Goal: Use online tool/utility: Utilize a website feature to perform a specific function

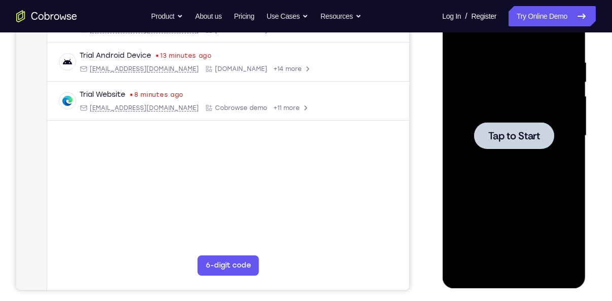
scroll to position [181, 0]
click at [504, 128] on div at bounding box center [513, 135] width 80 height 27
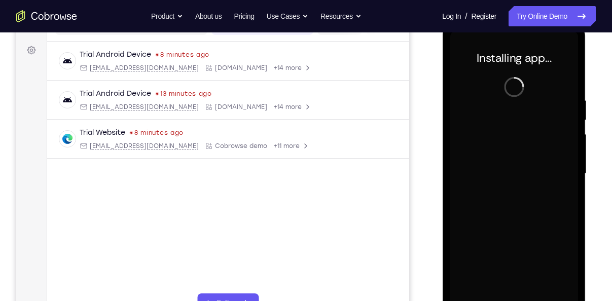
scroll to position [143, 0]
click at [504, 128] on div at bounding box center [514, 174] width 128 height 284
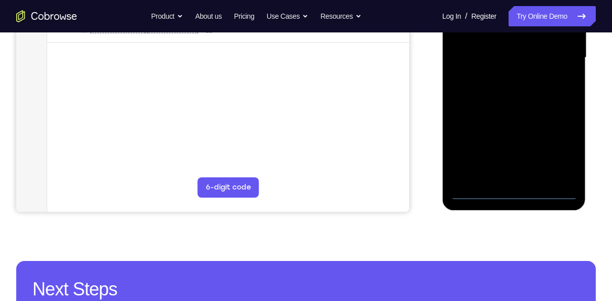
scroll to position [261, 0]
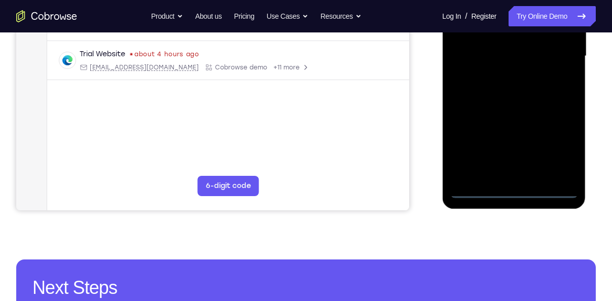
click at [508, 191] on div at bounding box center [514, 56] width 128 height 284
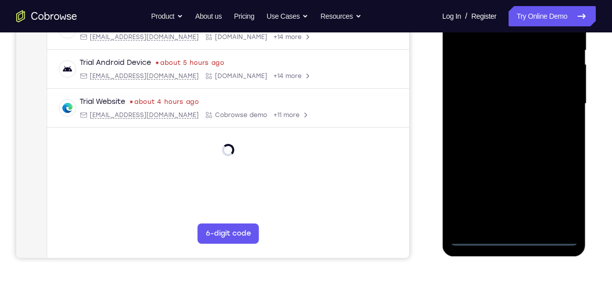
scroll to position [212, 0]
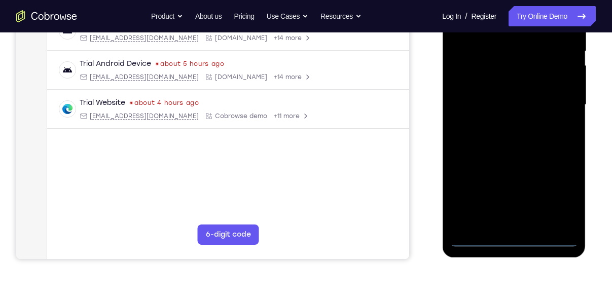
click at [556, 197] on div at bounding box center [514, 105] width 128 height 284
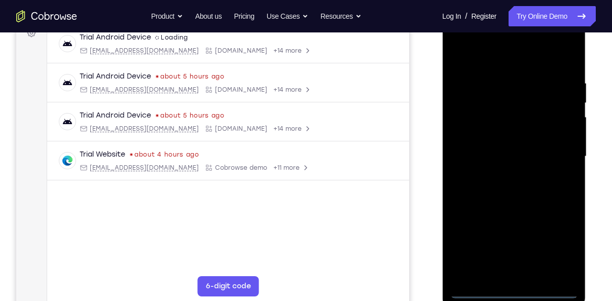
scroll to position [123, 0]
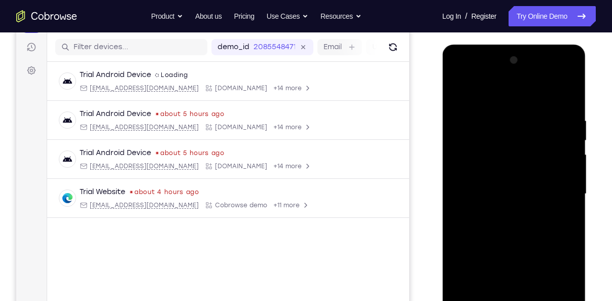
click at [490, 97] on div at bounding box center [514, 194] width 128 height 284
click at [559, 190] on div at bounding box center [514, 194] width 128 height 284
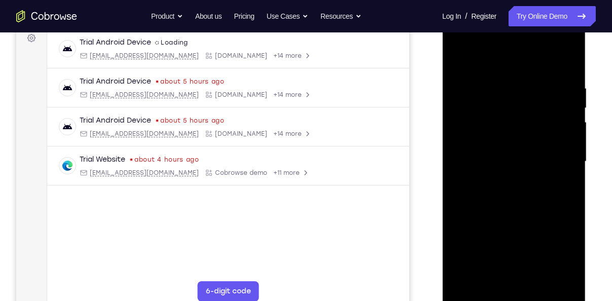
scroll to position [158, 0]
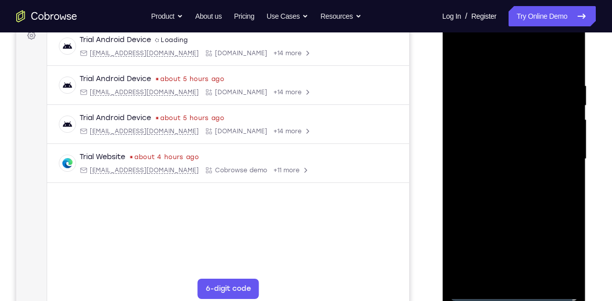
click at [499, 177] on div at bounding box center [514, 159] width 128 height 284
click at [475, 149] on div at bounding box center [514, 159] width 128 height 284
click at [495, 136] on div at bounding box center [514, 159] width 128 height 284
click at [483, 159] on div at bounding box center [514, 159] width 128 height 284
click at [487, 193] on div at bounding box center [514, 159] width 128 height 284
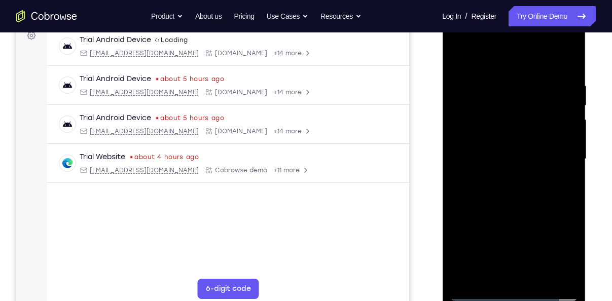
click at [567, 67] on div at bounding box center [514, 159] width 128 height 284
click at [538, 274] on div at bounding box center [514, 159] width 128 height 284
click at [509, 214] on div at bounding box center [514, 159] width 128 height 284
click at [457, 53] on div at bounding box center [514, 159] width 128 height 284
click at [499, 81] on div at bounding box center [514, 159] width 128 height 284
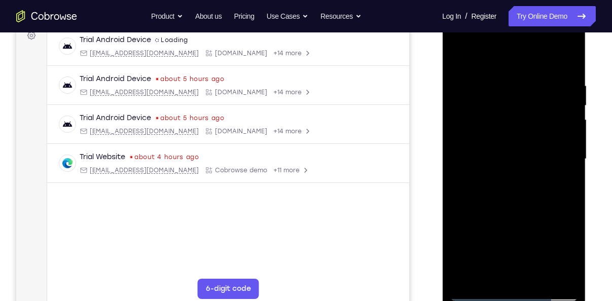
click at [556, 271] on div at bounding box center [514, 159] width 128 height 284
click at [568, 196] on div at bounding box center [514, 159] width 128 height 284
click at [567, 168] on div at bounding box center [514, 159] width 128 height 284
drag, startPoint x: 567, startPoint y: 168, endPoint x: 516, endPoint y: 168, distance: 51.2
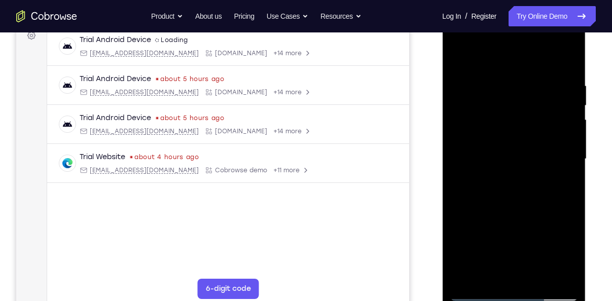
click at [516, 168] on div at bounding box center [514, 159] width 128 height 284
click at [575, 205] on div at bounding box center [514, 159] width 128 height 284
click at [572, 195] on div at bounding box center [514, 159] width 128 height 284
click at [559, 112] on div at bounding box center [514, 159] width 128 height 284
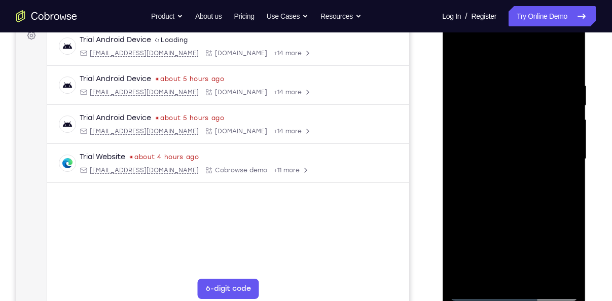
click at [569, 56] on div at bounding box center [514, 159] width 128 height 284
drag, startPoint x: 495, startPoint y: 114, endPoint x: 501, endPoint y: 206, distance: 92.9
click at [501, 206] on div at bounding box center [514, 159] width 128 height 284
click at [515, 210] on div at bounding box center [514, 159] width 128 height 284
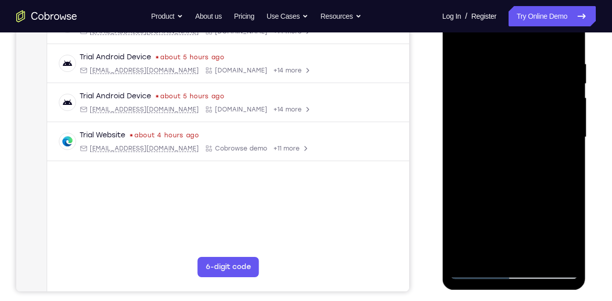
scroll to position [180, 0]
click at [540, 253] on div at bounding box center [514, 137] width 128 height 284
click at [498, 125] on div at bounding box center [514, 137] width 128 height 284
click at [502, 165] on div at bounding box center [514, 137] width 128 height 284
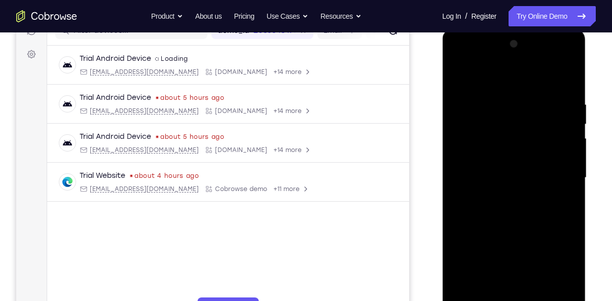
scroll to position [139, 0]
click at [460, 75] on div at bounding box center [514, 178] width 128 height 284
click at [501, 100] on div at bounding box center [514, 178] width 128 height 284
drag, startPoint x: 551, startPoint y: 177, endPoint x: 498, endPoint y: 185, distance: 53.4
click at [498, 185] on div at bounding box center [514, 178] width 128 height 284
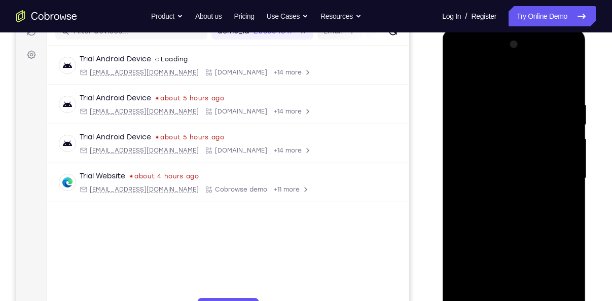
click at [556, 188] on div at bounding box center [514, 178] width 128 height 284
click at [564, 178] on div at bounding box center [514, 178] width 128 height 284
click at [561, 82] on div at bounding box center [514, 178] width 128 height 284
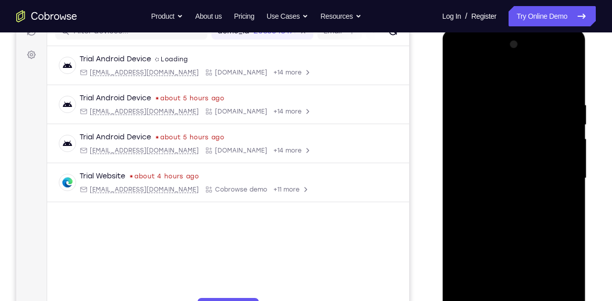
drag, startPoint x: 489, startPoint y: 189, endPoint x: 500, endPoint y: 125, distance: 64.8
drag, startPoint x: 500, startPoint y: 125, endPoint x: 549, endPoint y: 194, distance: 84.7
click at [549, 194] on div at bounding box center [514, 178] width 128 height 284
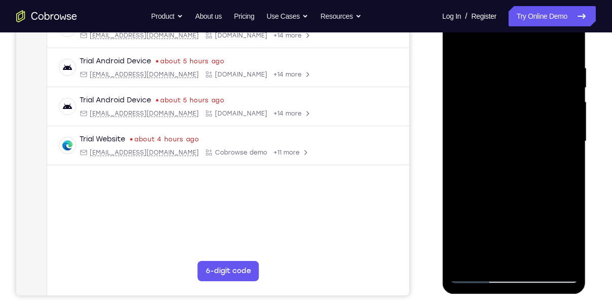
scroll to position [177, 0]
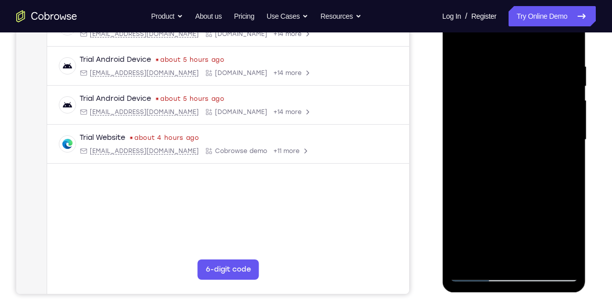
click at [511, 221] on div at bounding box center [514, 140] width 128 height 284
click at [465, 259] on div at bounding box center [514, 140] width 128 height 284
drag, startPoint x: 501, startPoint y: 176, endPoint x: 511, endPoint y: 133, distance: 43.8
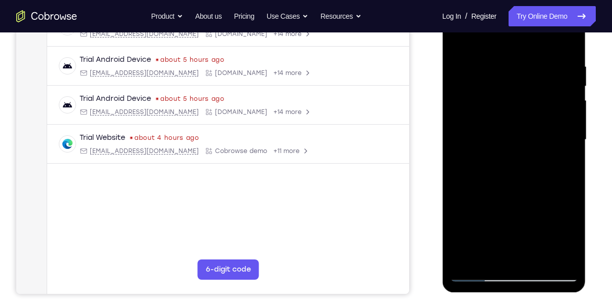
drag, startPoint x: 511, startPoint y: 133, endPoint x: 531, endPoint y: 137, distance: 19.6
click at [531, 137] on div at bounding box center [514, 140] width 128 height 284
click at [486, 257] on div at bounding box center [514, 140] width 128 height 284
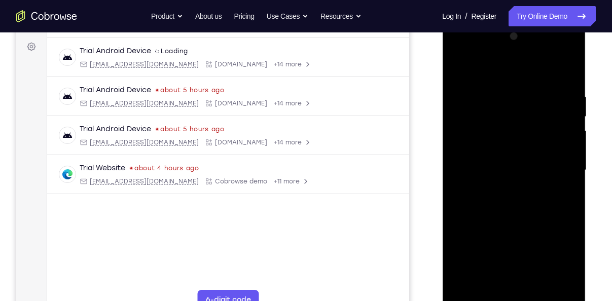
click at [509, 64] on div at bounding box center [514, 170] width 128 height 284
drag, startPoint x: 501, startPoint y: 99, endPoint x: 500, endPoint y: 139, distance: 40.0
click at [500, 139] on div at bounding box center [514, 170] width 128 height 284
click at [566, 66] on div at bounding box center [514, 170] width 128 height 284
click at [511, 288] on div at bounding box center [514, 170] width 128 height 284
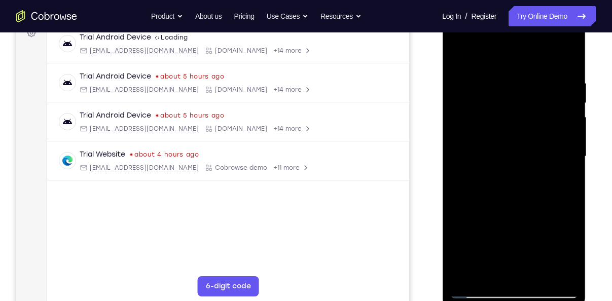
scroll to position [161, 0]
click at [500, 171] on div at bounding box center [514, 156] width 128 height 284
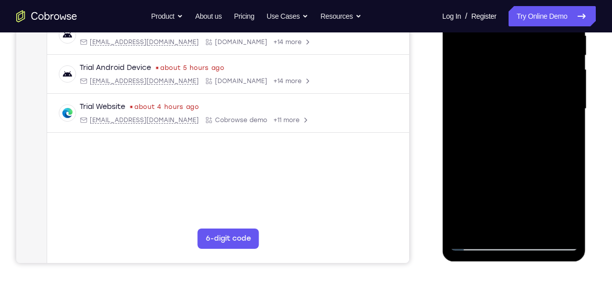
scroll to position [211, 0]
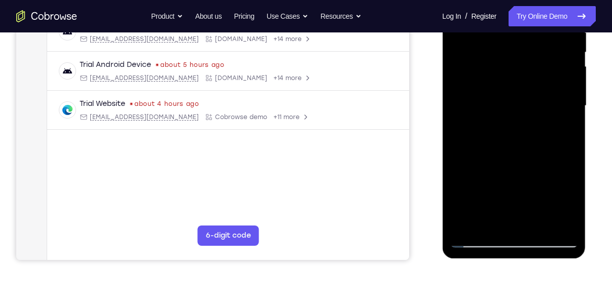
drag, startPoint x: 500, startPoint y: 121, endPoint x: 490, endPoint y: 107, distance: 17.3
click at [490, 107] on div at bounding box center [514, 106] width 128 height 284
drag, startPoint x: 490, startPoint y: 107, endPoint x: 491, endPoint y: 64, distance: 42.6
click at [491, 64] on div at bounding box center [514, 106] width 128 height 284
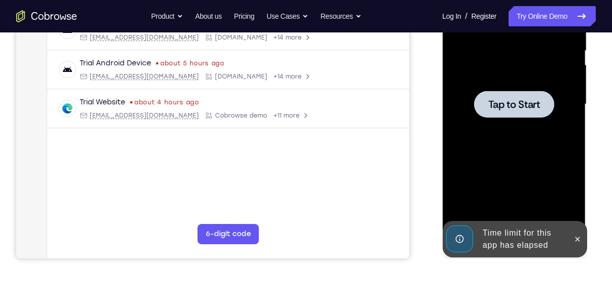
scroll to position [214, 0]
